Goal: Information Seeking & Learning: Learn about a topic

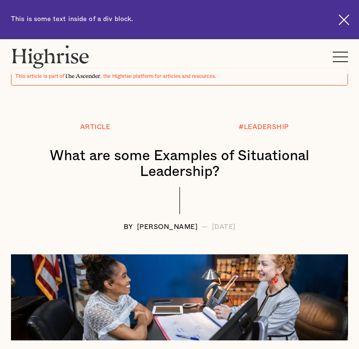
scroll to position [67, 0]
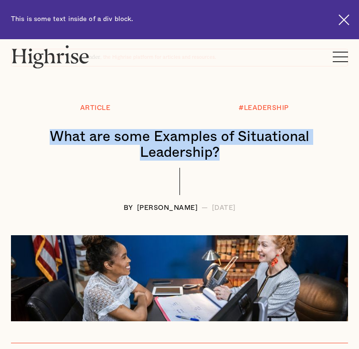
drag, startPoint x: 49, startPoint y: 102, endPoint x: 252, endPoint y: 147, distance: 208.6
click at [252, 147] on div "Article #LEADERSHIP What are some Examples of Situational Leadership? BY [PERSO…" at bounding box center [179, 159] width 359 height 108
copy h1 "What are some Examples of Situational Leadership?"
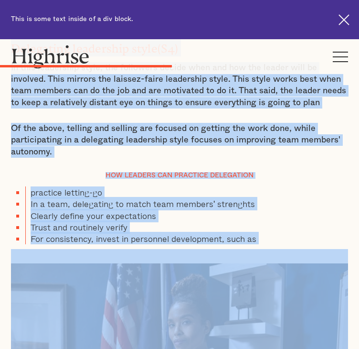
scroll to position [2602, 0]
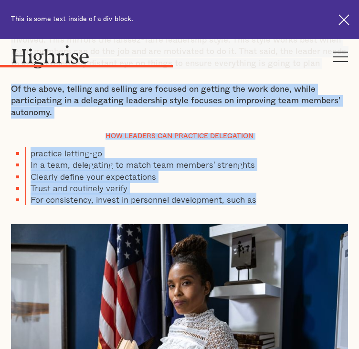
drag, startPoint x: 18, startPoint y: 103, endPoint x: 273, endPoint y: 276, distance: 308.7
click at [273, 276] on div "In the past a leader was a boss. [DATE] leaders can no longer lead solely based…" at bounding box center [179, 177] width 337 height 4453
copy div "Lore ip Dolorsitame Consectetu? Adipiscinge seddoeiusm te inc utlabor et dol ma…"
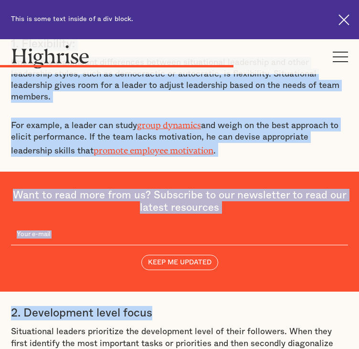
scroll to position [3422, 0]
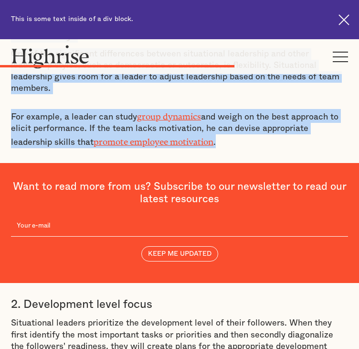
drag, startPoint x: 11, startPoint y: 167, endPoint x: 233, endPoint y: 203, distance: 224.7
copy div "Maturity Levels [PERSON_NAME] and [PERSON_NAME] further argue that for each lea…"
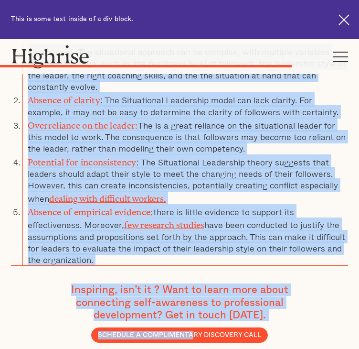
scroll to position [4428, 0]
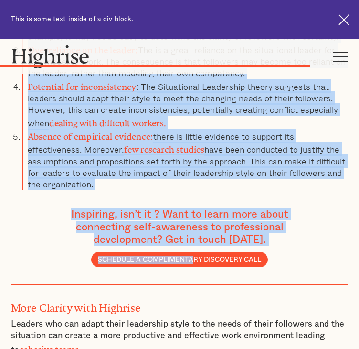
drag, startPoint x: 15, startPoint y: 119, endPoint x: 162, endPoint y: 193, distance: 163.7
copy div "2. Development level focus Situational leaders prioritize the development level…"
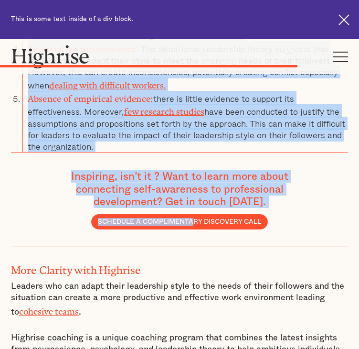
scroll to position [4206, 0]
